Goal: Task Accomplishment & Management: Manage account settings

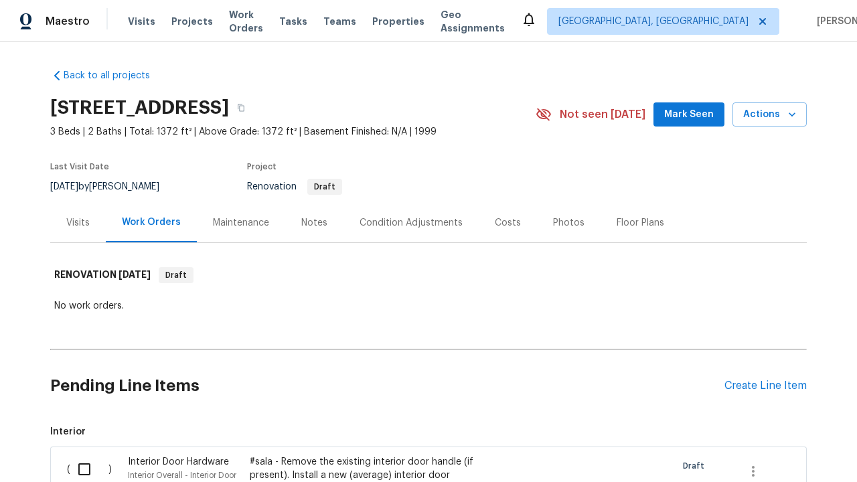
click at [765, 386] on div "Create Line Item" at bounding box center [765, 386] width 82 height 13
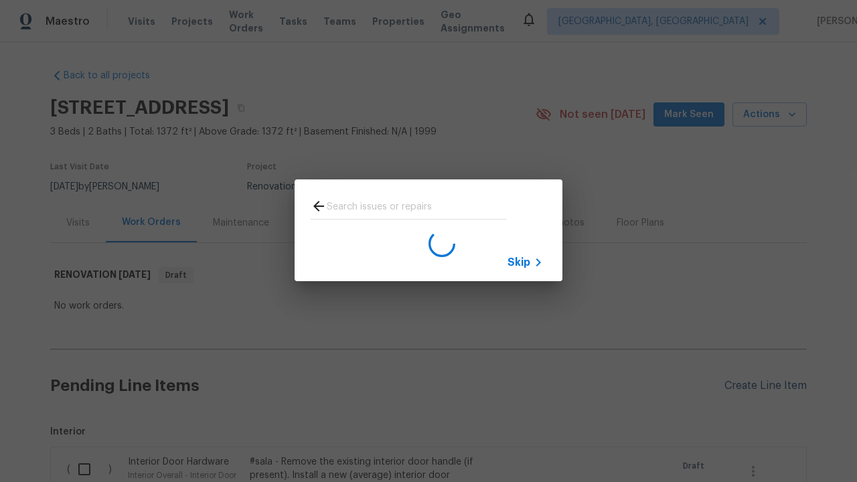
click at [519, 262] on span "Skip" at bounding box center [518, 262] width 23 height 13
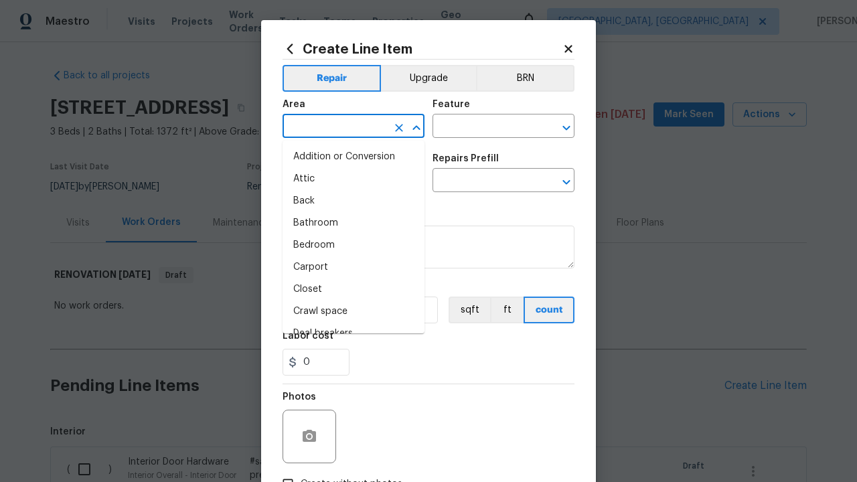
click at [354, 245] on li "Bedroom" at bounding box center [354, 245] width 142 height 22
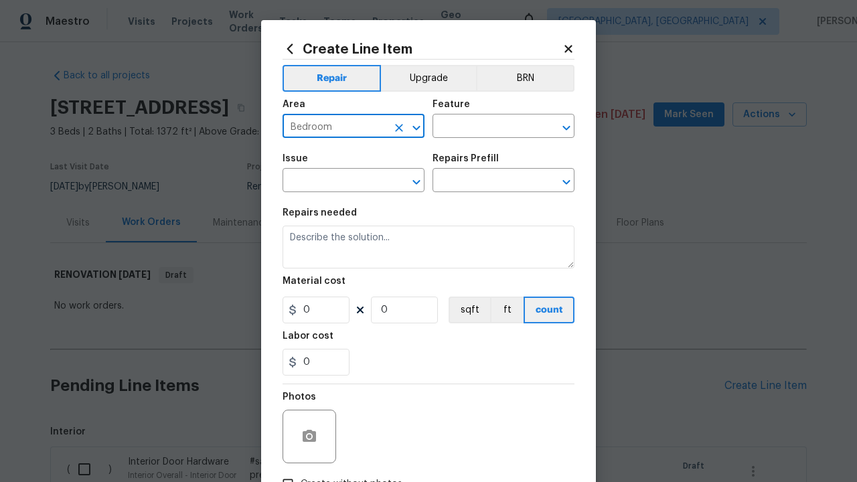
type input "Bedroom"
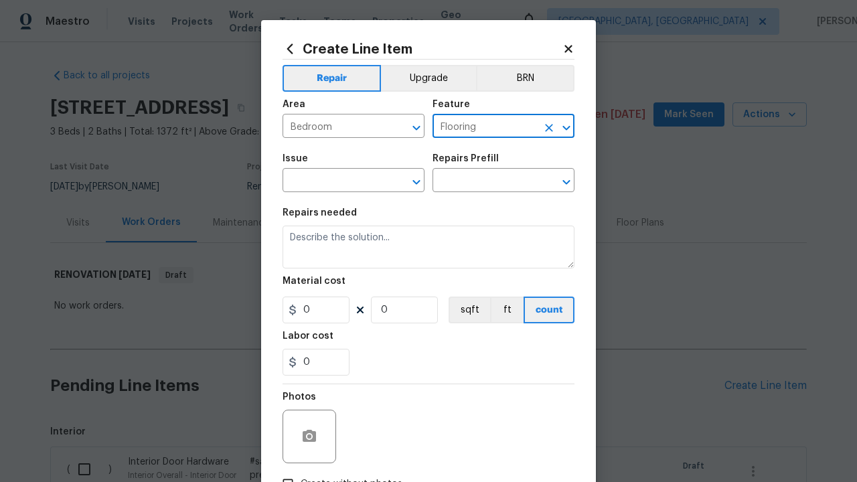
type input "Flooring"
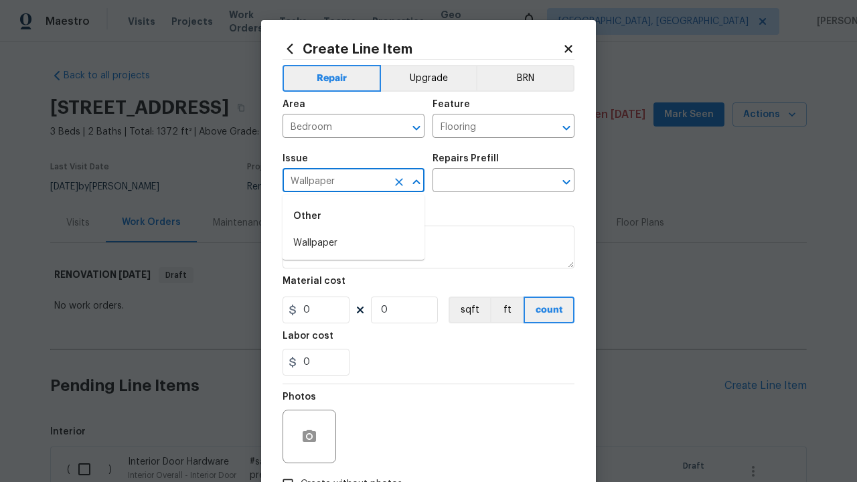
click at [354, 243] on li "Wallpaper" at bounding box center [354, 243] width 142 height 22
type input "Wallpaper"
type input "Remove decals"
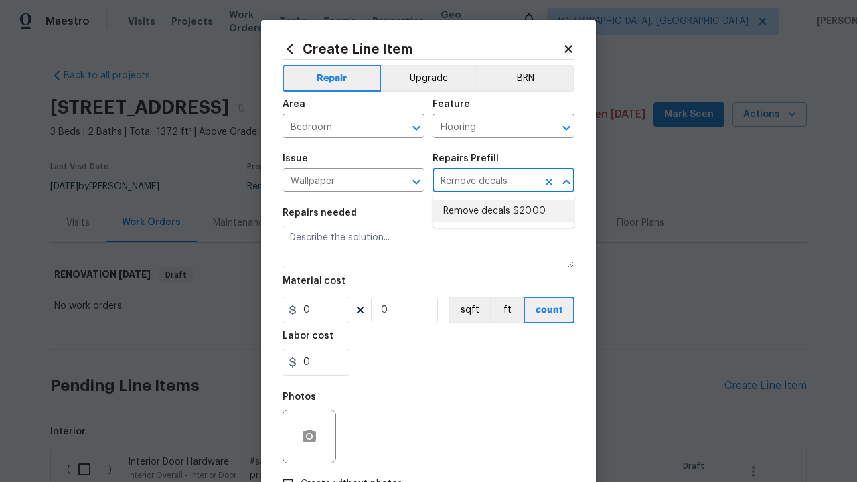
click at [503, 211] on li "Remove decals $20.00" at bounding box center [504, 211] width 142 height 22
type input "Walls and Ceiling"
type textarea "Remove decals from door/wall/ceiling"
type input "1"
type input "Remove decals $20.00"
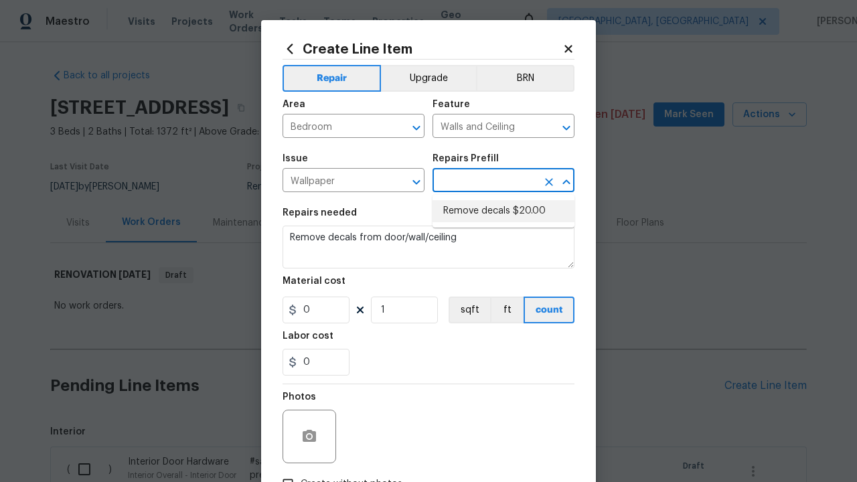
type input "20"
type input "Remove decals $20.00"
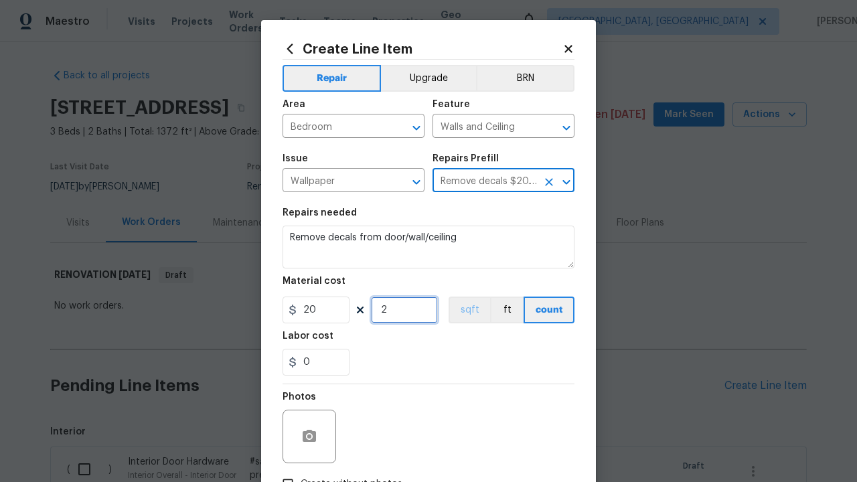
type input "2"
click at [468, 310] on button "sqft" at bounding box center [470, 310] width 42 height 27
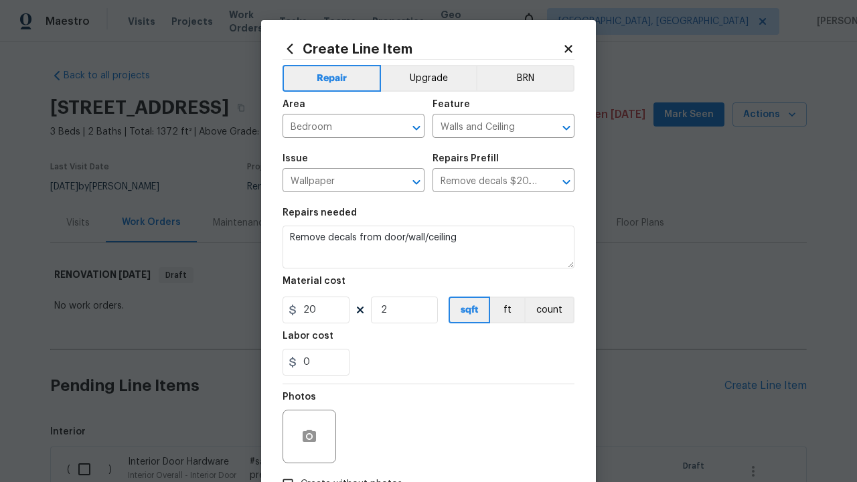
click at [288, 471] on input "Create without photos" at bounding box center [287, 483] width 25 height 25
checkbox input "true"
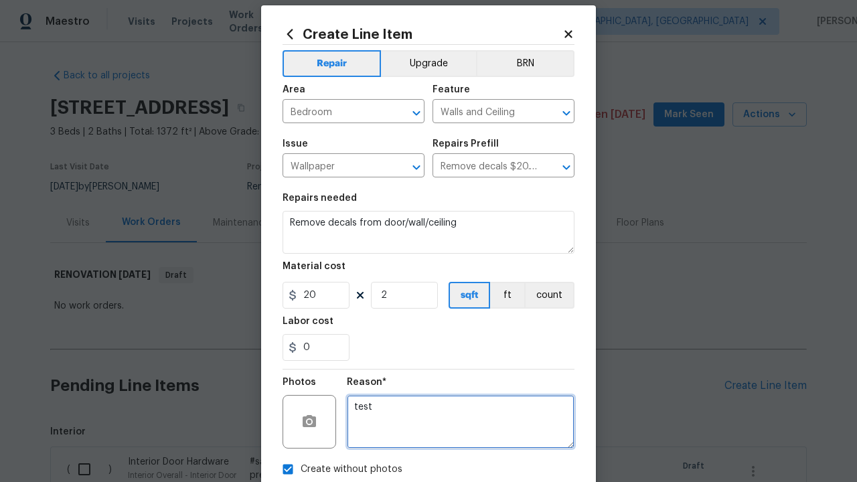
type textarea "test"
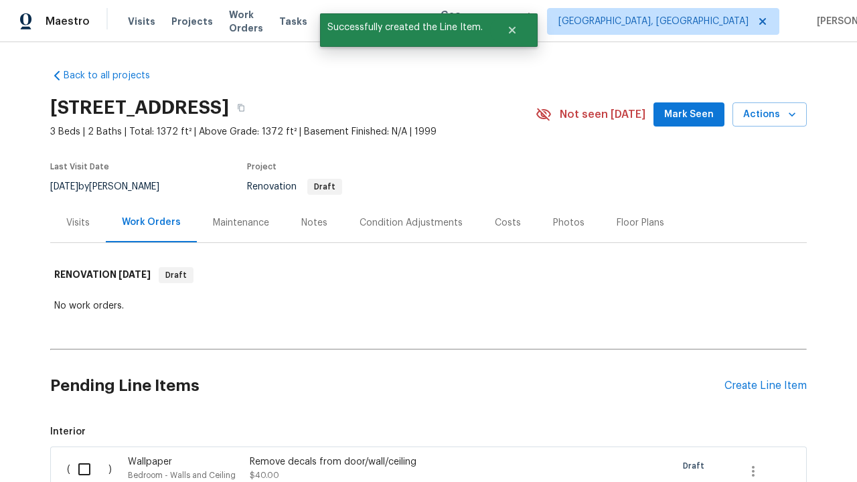
click at [89, 467] on input "checkbox" at bounding box center [89, 469] width 38 height 28
checkbox input "true"
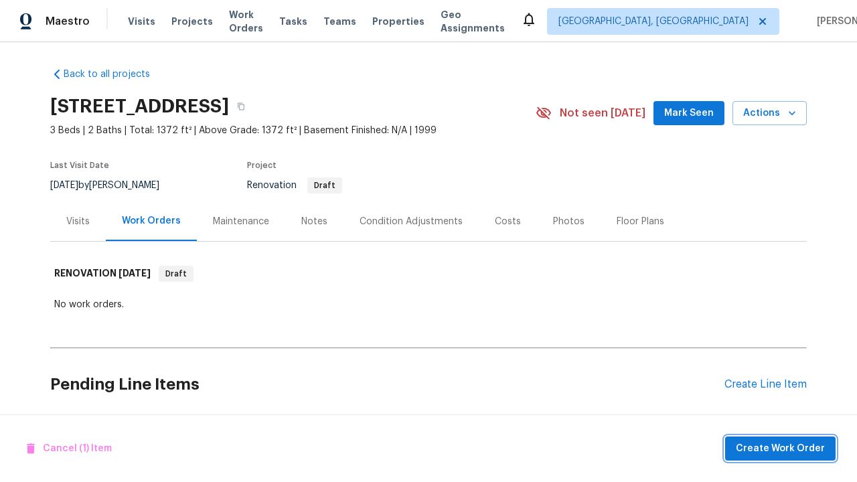
click at [783, 448] on span "Create Work Order" at bounding box center [780, 449] width 89 height 17
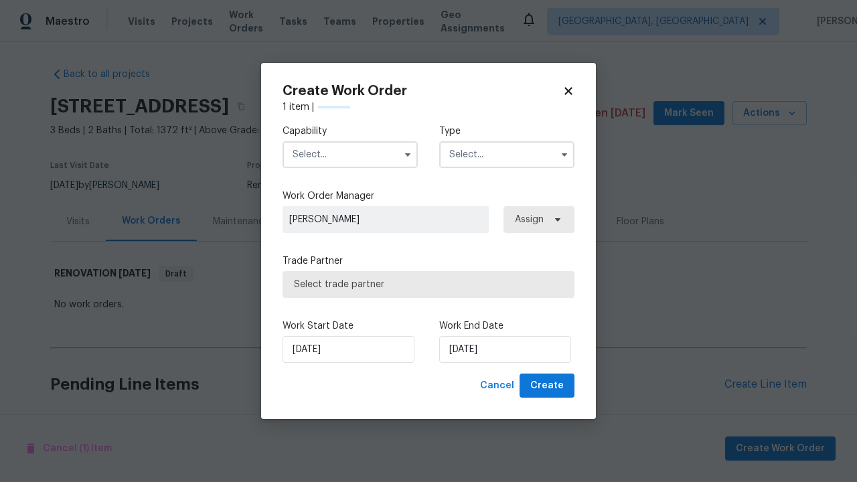
click at [350, 154] on input "text" at bounding box center [350, 154] width 135 height 27
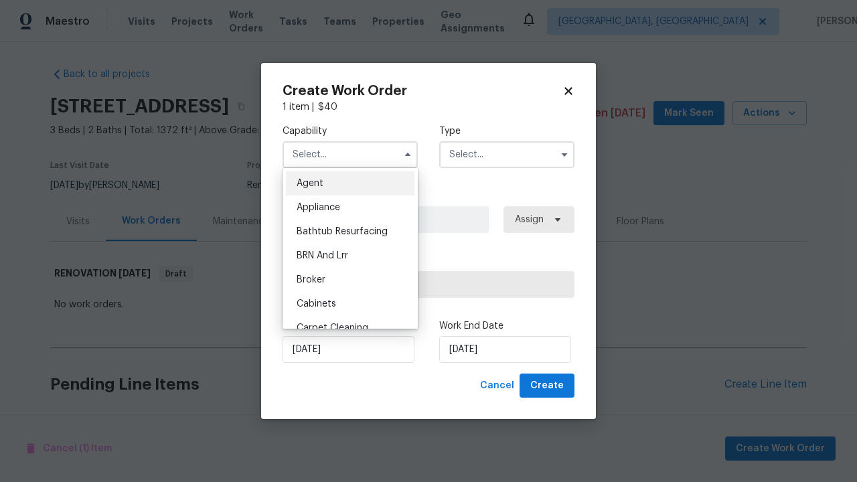
type input "General Contractor"
click at [507, 154] on input "text" at bounding box center [506, 154] width 135 height 27
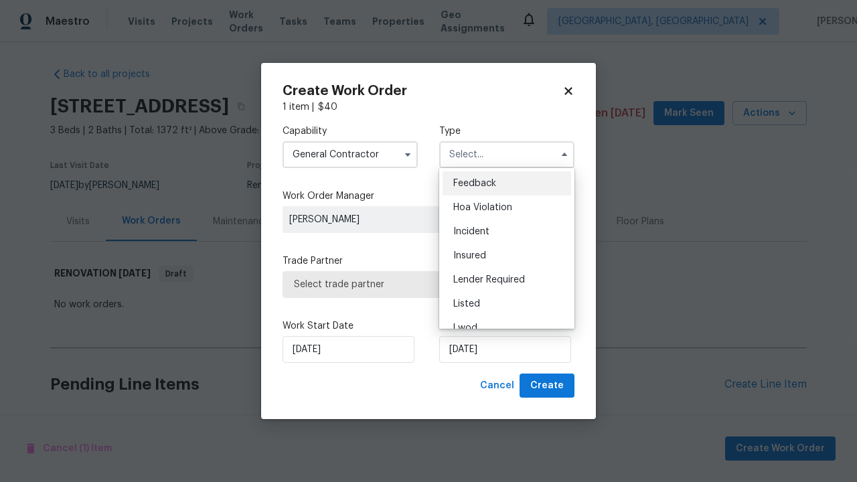
click at [477, 396] on span "Renovation" at bounding box center [478, 400] width 50 height 9
type input "Renovation"
click at [418, 284] on span "Select trade partner" at bounding box center [428, 284] width 269 height 13
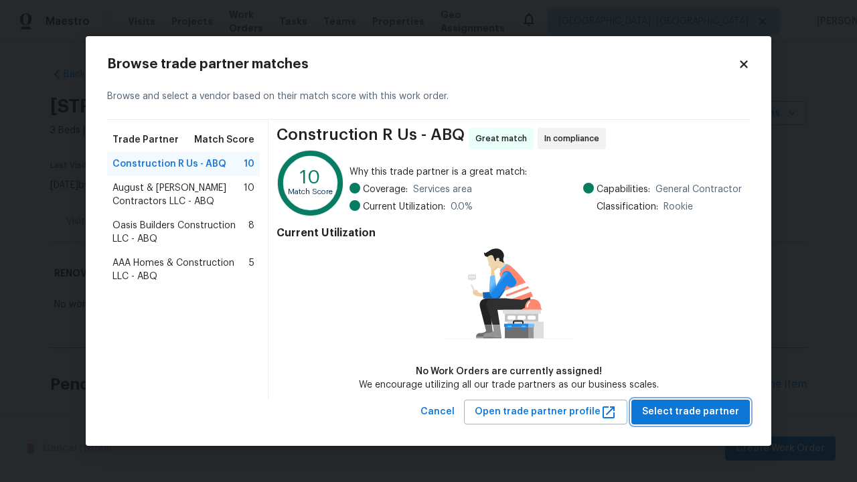
click at [694, 412] on span "Select trade partner" at bounding box center [690, 412] width 97 height 17
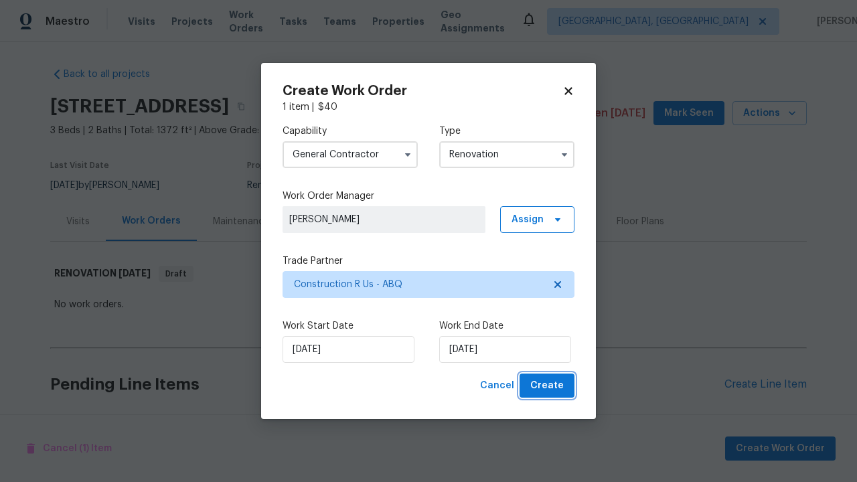
click at [548, 386] on span "Create" at bounding box center [546, 386] width 33 height 17
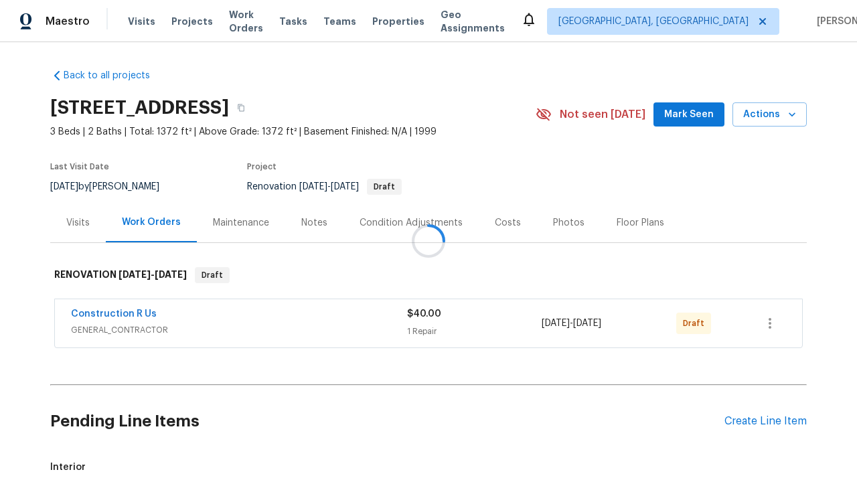
scroll to position [83, 0]
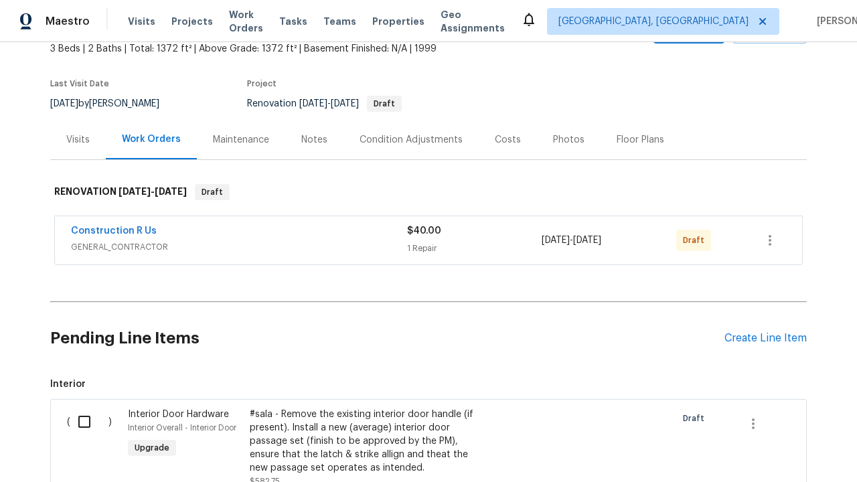
click at [770, 246] on icon "button" at bounding box center [770, 240] width 3 height 11
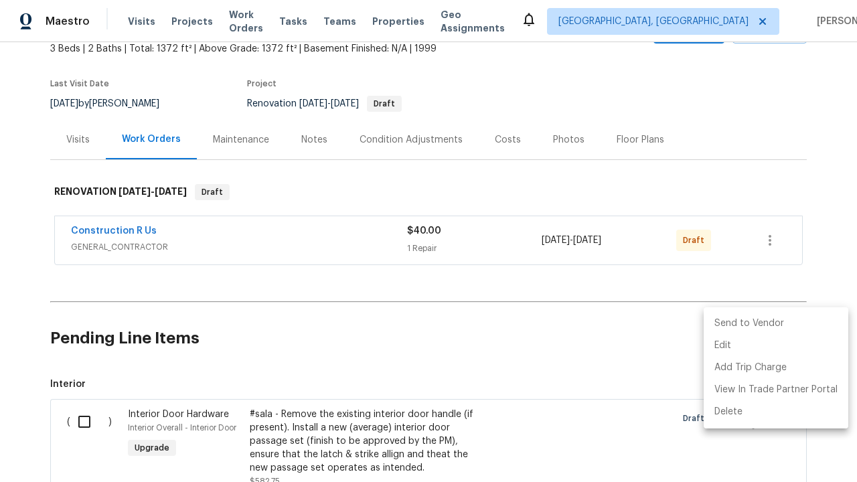
scroll to position [0, 0]
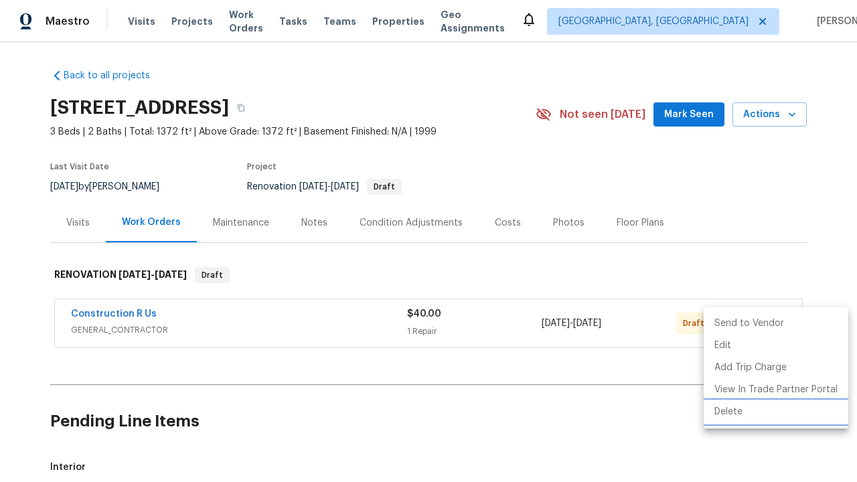
click at [775, 412] on li "Delete" at bounding box center [776, 412] width 145 height 22
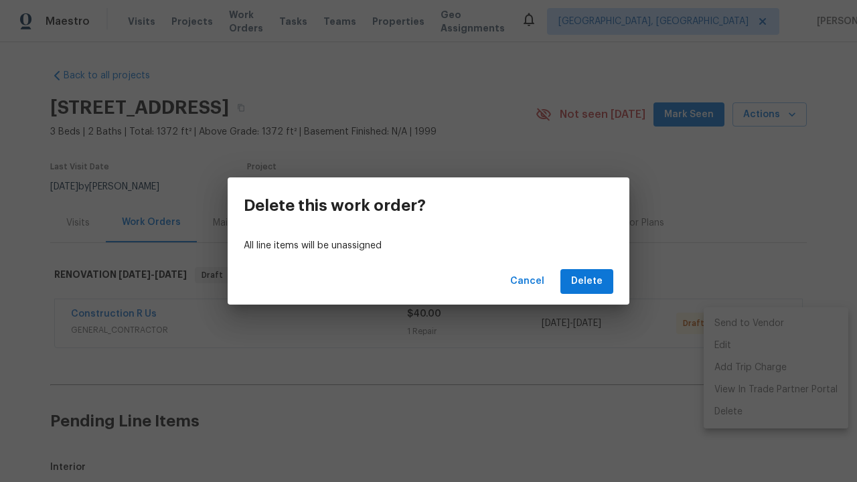
click at [588, 281] on span "Delete" at bounding box center [586, 281] width 31 height 17
